Goal: Information Seeking & Learning: Learn about a topic

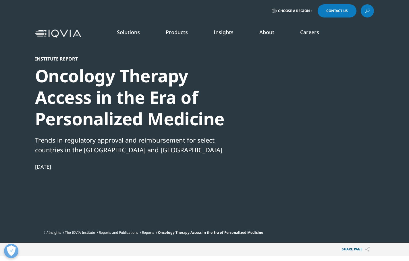
click at [56, 30] on img at bounding box center [58, 34] width 46 height 8
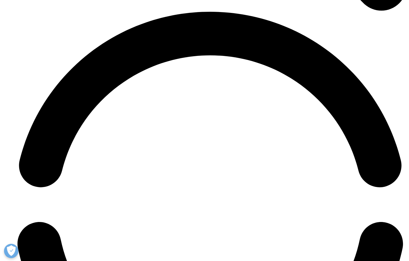
scroll to position [1344, 0]
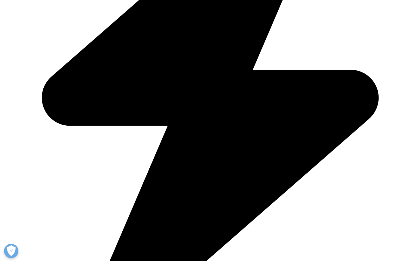
scroll to position [876, 0]
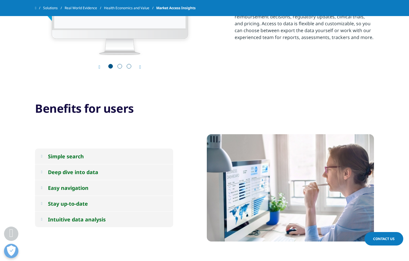
scroll to position [345, 0]
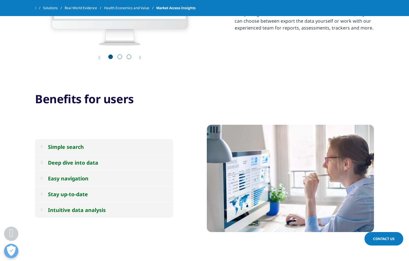
click at [119, 57] on span "Go to slide 2" at bounding box center [119, 57] width 5 height 5
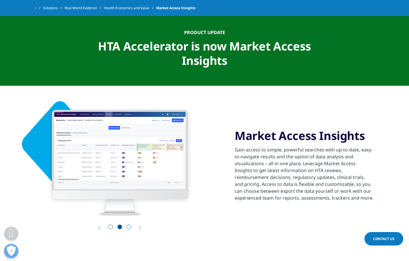
scroll to position [172, 0]
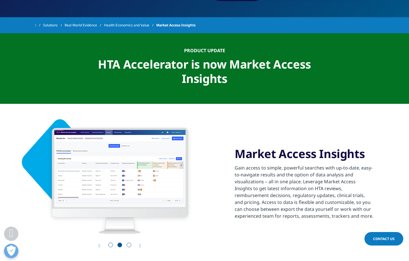
click at [125, 245] on div at bounding box center [120, 246] width 28 height 6
click at [129, 246] on span "Go to slide 3" at bounding box center [129, 245] width 5 height 5
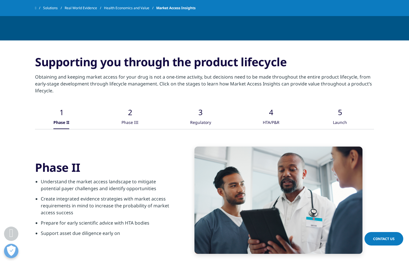
scroll to position [900, 0]
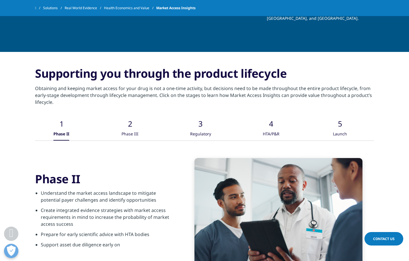
click at [204, 128] on div "Regulatory" at bounding box center [200, 134] width 21 height 12
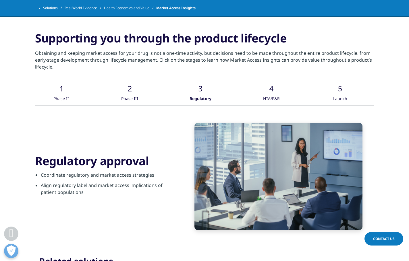
scroll to position [939, 0]
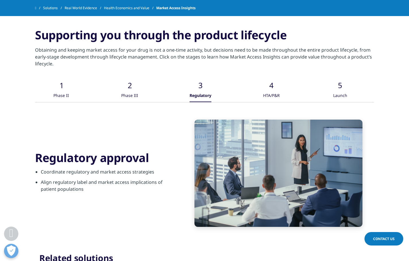
click at [128, 90] on div "Phase III" at bounding box center [129, 96] width 17 height 12
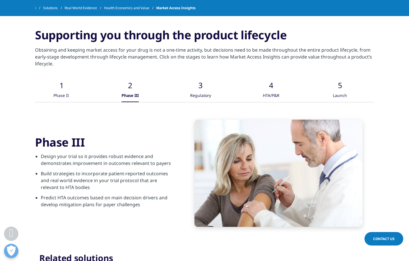
click at [266, 92] on div "HTA/P&R" at bounding box center [271, 96] width 17 height 12
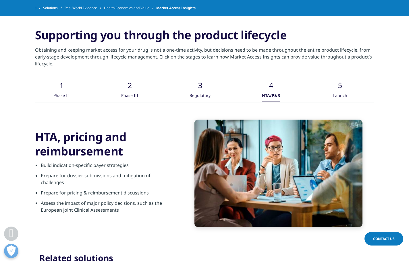
click at [340, 90] on div "Launch" at bounding box center [340, 96] width 14 height 12
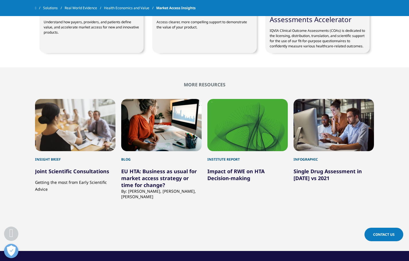
scroll to position [1264, 0]
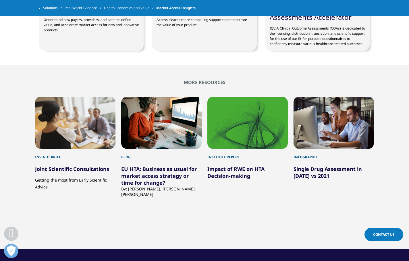
click at [311, 166] on link "Single Drug Assessment in [DATE] vs 2021" at bounding box center [328, 173] width 68 height 14
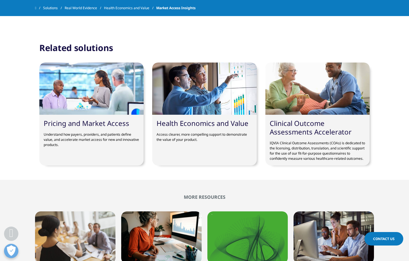
scroll to position [1125, 0]
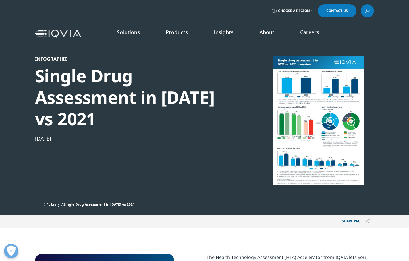
scroll to position [53, 339]
